Goal: Task Accomplishment & Management: Manage account settings

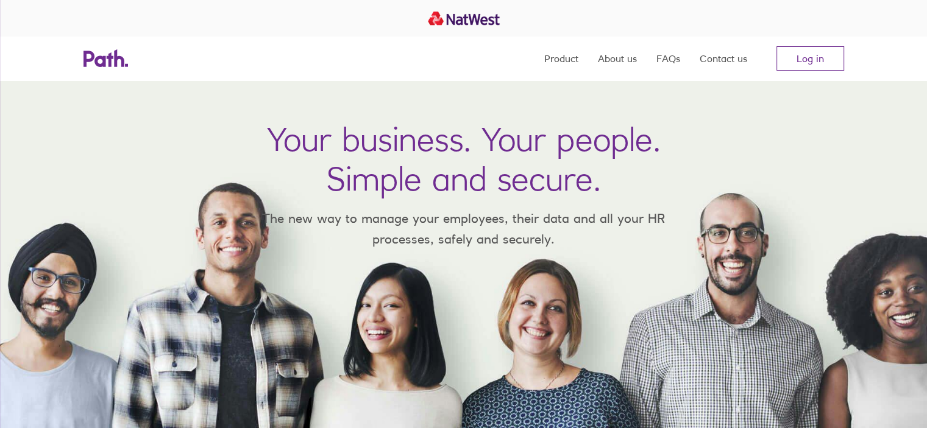
click at [796, 66] on link "Log in" at bounding box center [810, 58] width 68 height 24
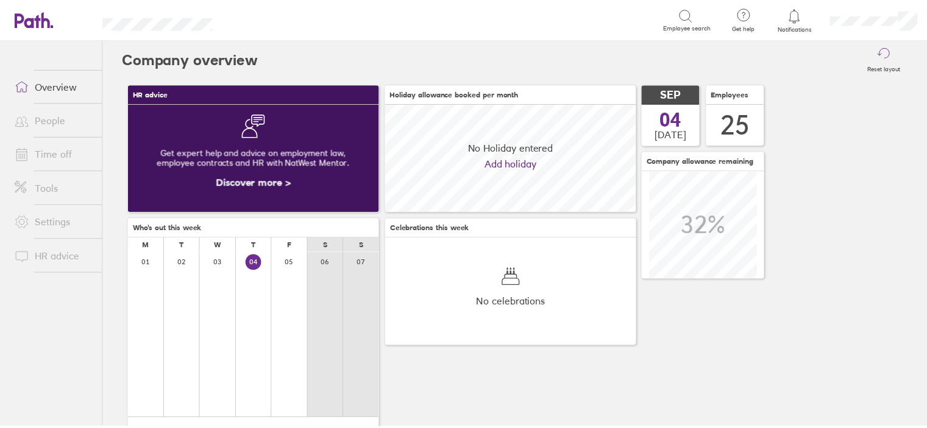
scroll to position [108, 253]
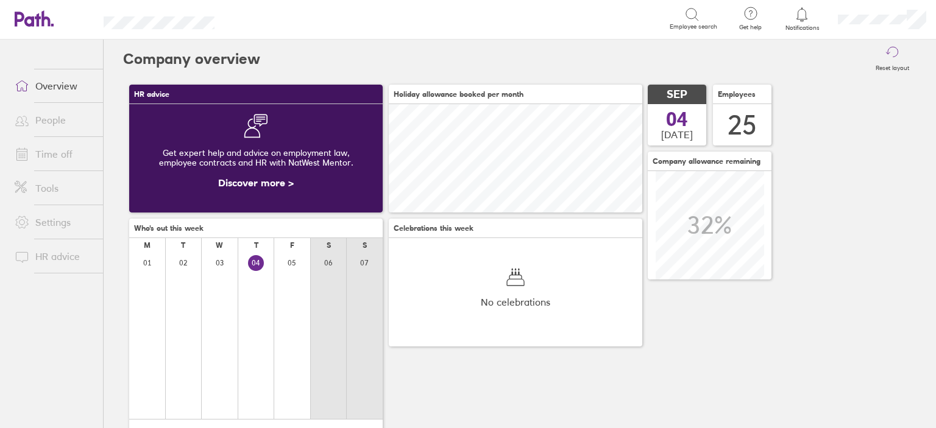
click at [46, 155] on link "Time off" at bounding box center [54, 154] width 98 height 24
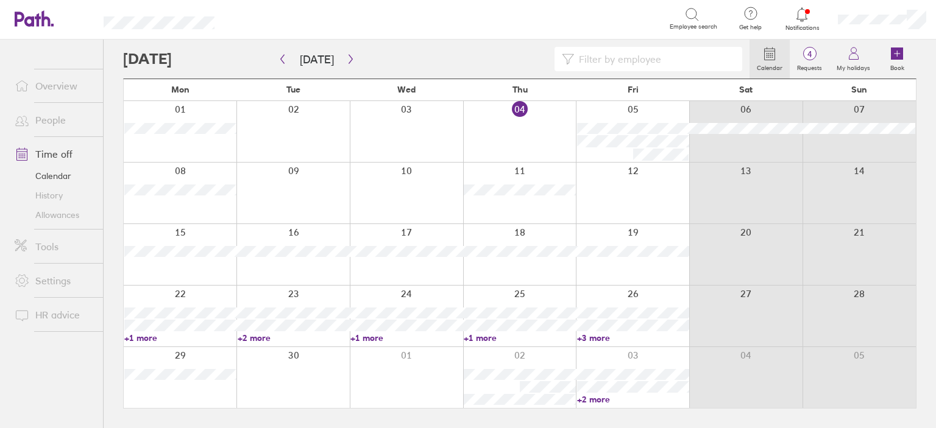
click at [147, 340] on link "+1 more" at bounding box center [180, 338] width 112 height 11
click at [360, 338] on link "+1 more" at bounding box center [406, 338] width 112 height 11
click at [255, 337] on link "+2 more" at bounding box center [294, 338] width 112 height 11
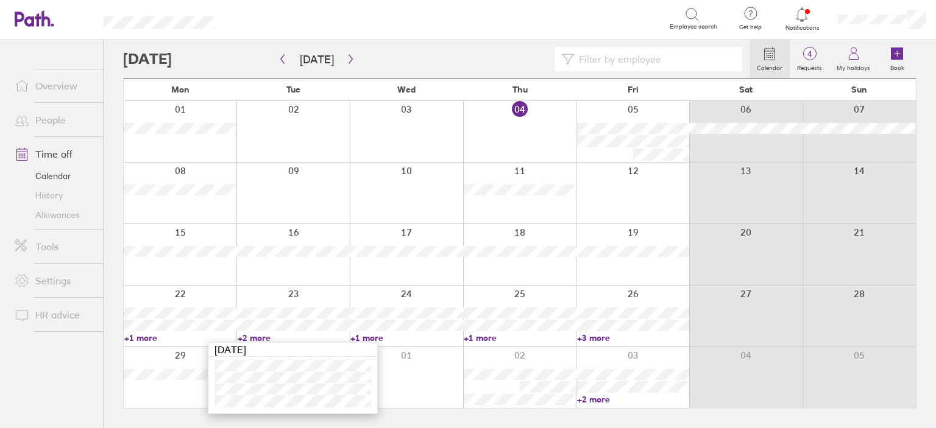
click at [478, 339] on link "+1 more" at bounding box center [520, 338] width 112 height 11
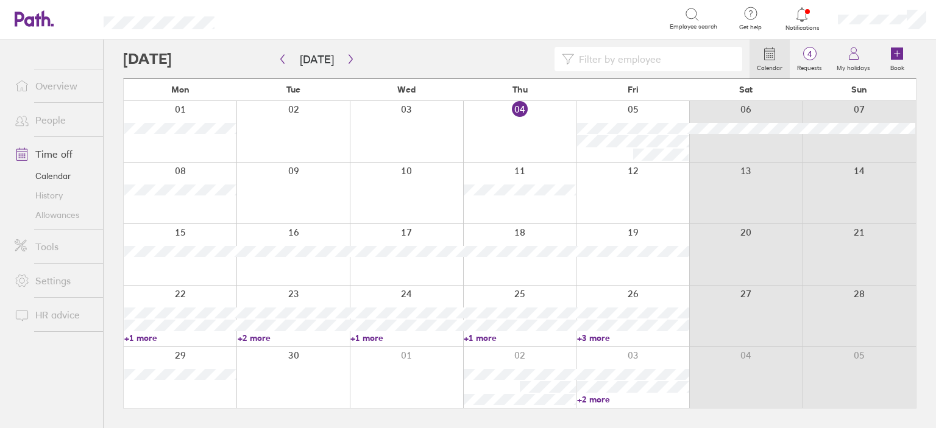
click at [589, 337] on link "+3 more" at bounding box center [633, 338] width 112 height 11
click at [484, 336] on link "+1 more" at bounding box center [520, 338] width 112 height 11
click at [373, 350] on div at bounding box center [406, 377] width 113 height 61
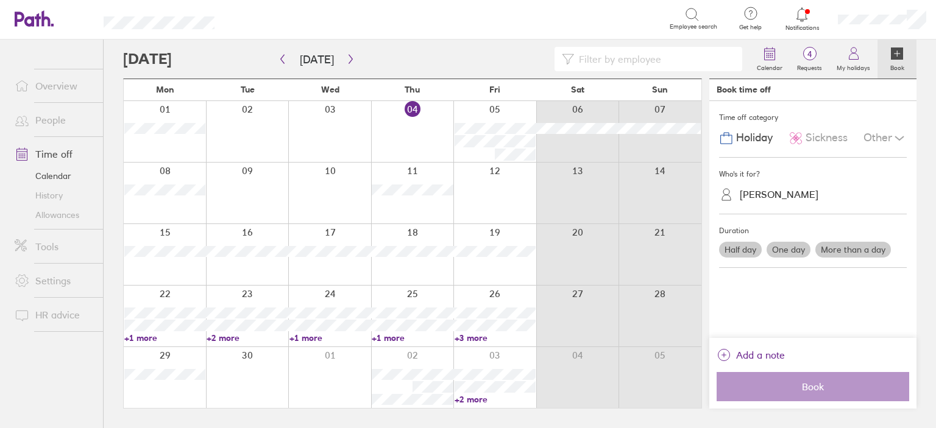
click at [475, 399] on link "+2 more" at bounding box center [494, 399] width 81 height 11
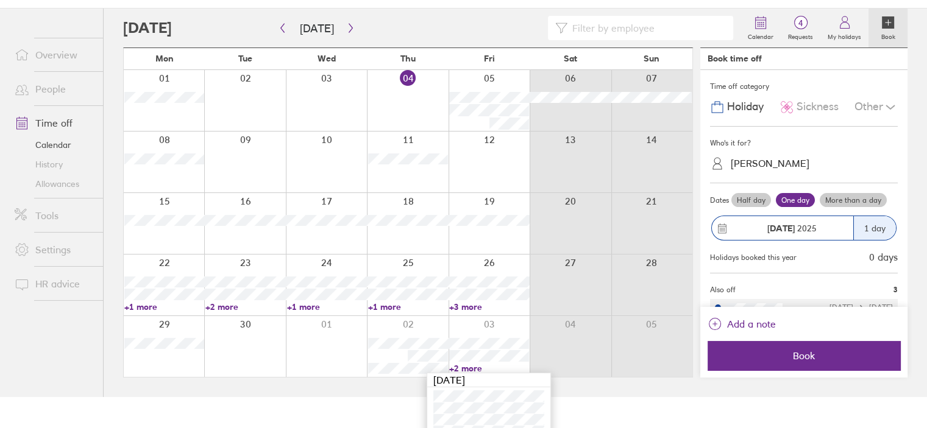
scroll to position [46, 0]
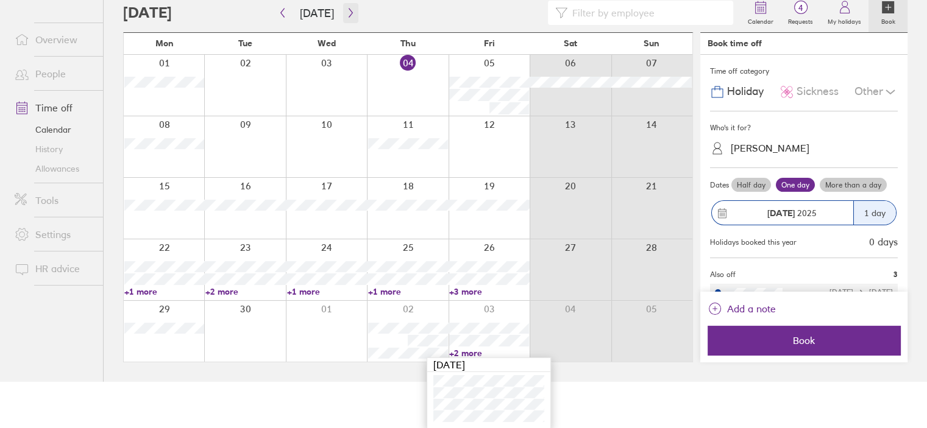
click at [347, 16] on icon "button" at bounding box center [350, 13] width 9 height 10
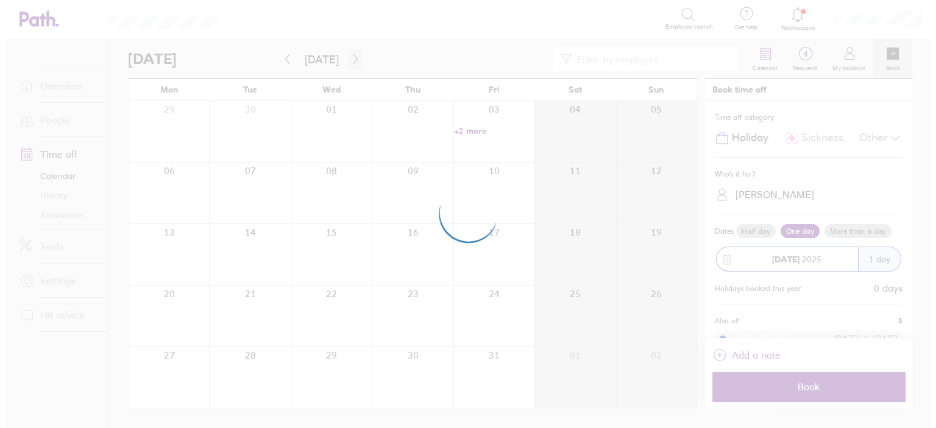
scroll to position [0, 0]
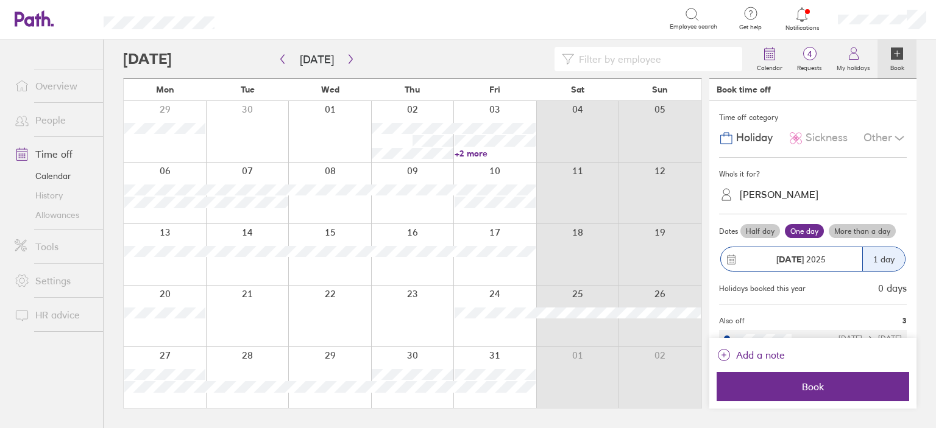
click at [468, 153] on link "+2 more" at bounding box center [494, 153] width 81 height 11
click at [285, 58] on icon "button" at bounding box center [282, 59] width 9 height 10
